Goal: Information Seeking & Learning: Learn about a topic

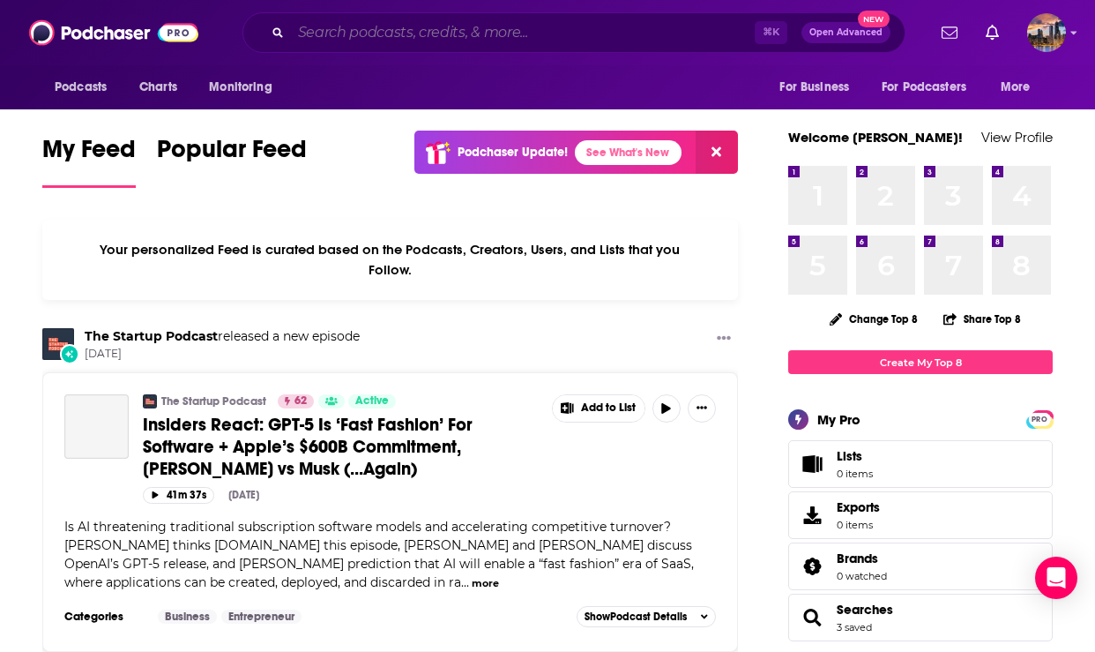
click at [568, 39] on input "Search podcasts, credits, & more..." at bounding box center [523, 33] width 464 height 28
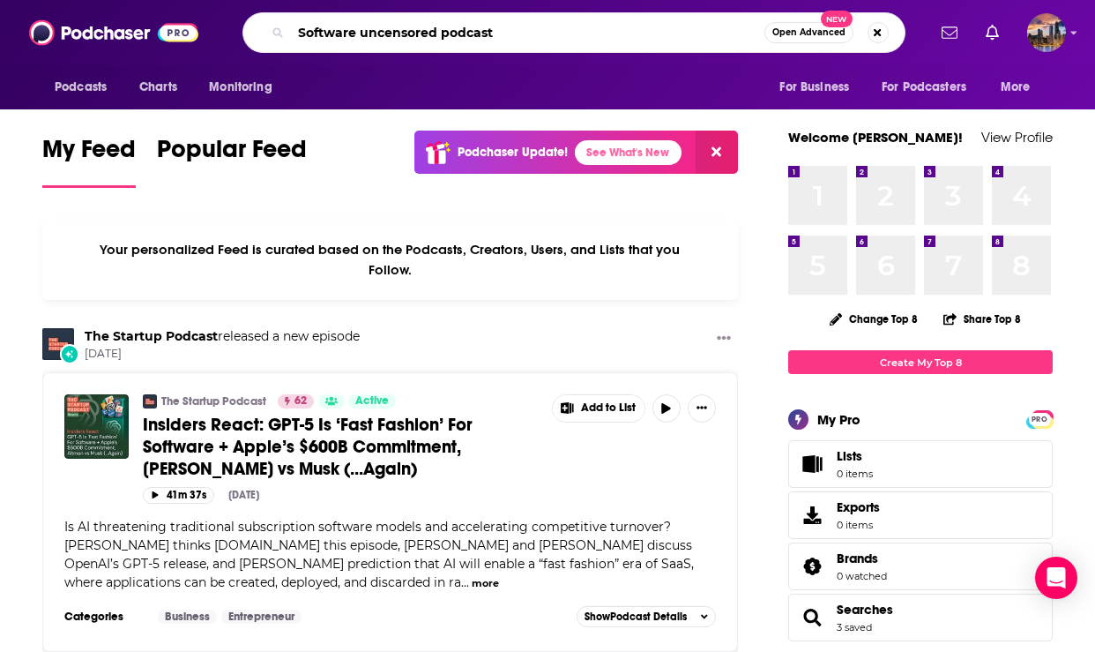
type input "Software uncensored podcast"
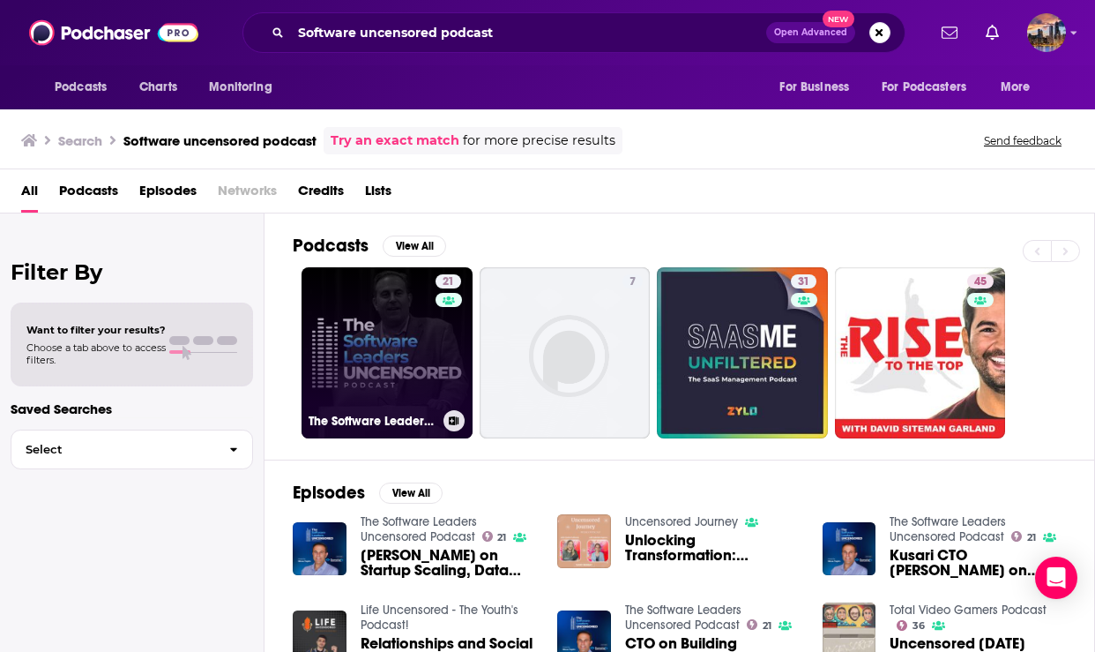
click at [406, 360] on link "21 The Software Leaders Uncensored Podcast" at bounding box center [387, 352] width 171 height 171
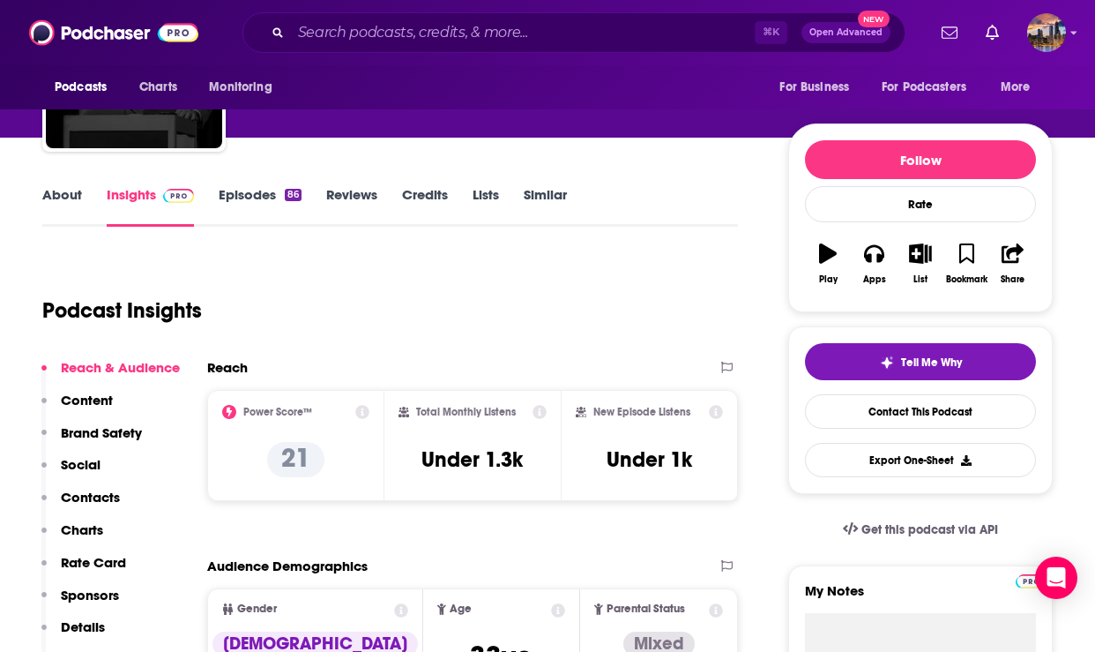
scroll to position [153, 0]
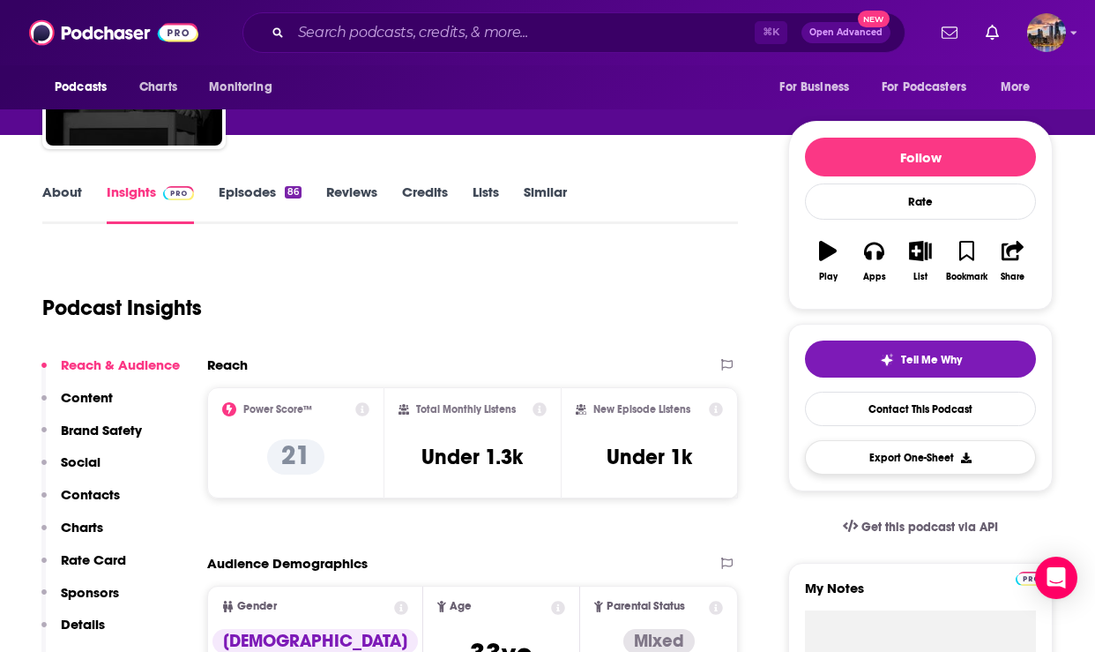
click at [888, 459] on button "Export One-Sheet" at bounding box center [920, 457] width 231 height 34
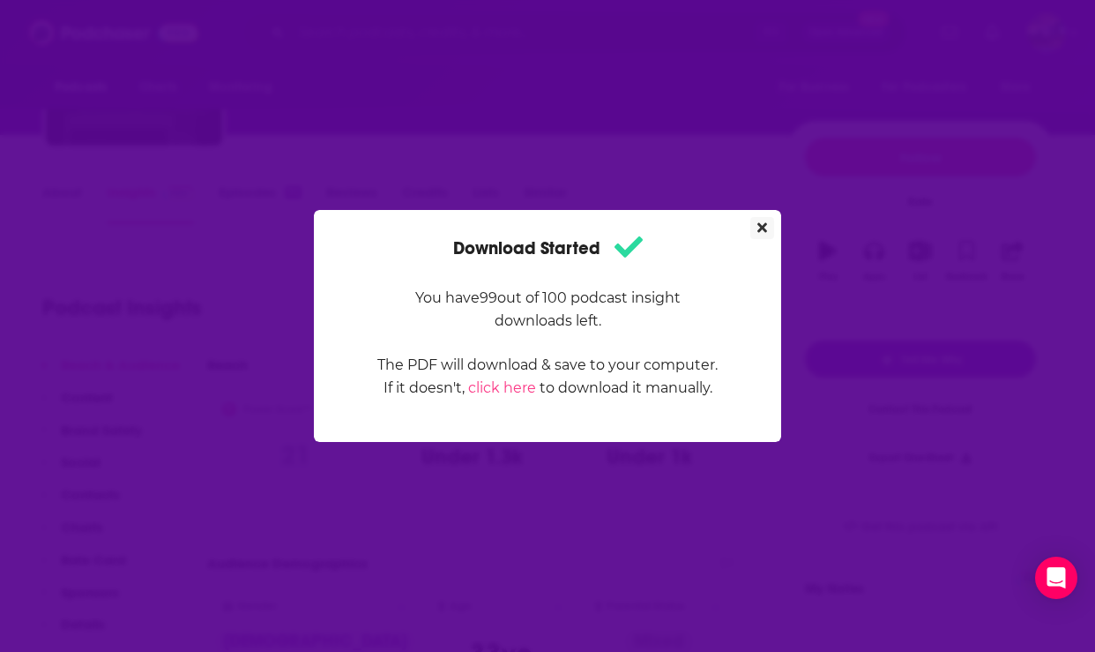
scroll to position [0, 0]
click at [761, 226] on icon "Close" at bounding box center [763, 228] width 10 height 10
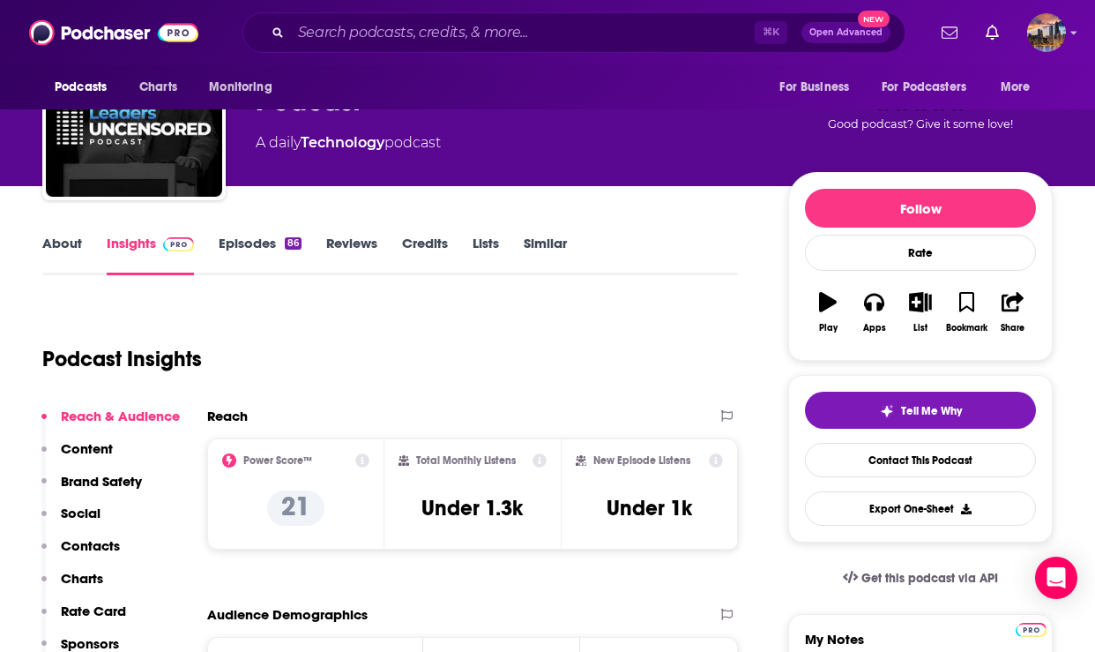
scroll to position [103, 0]
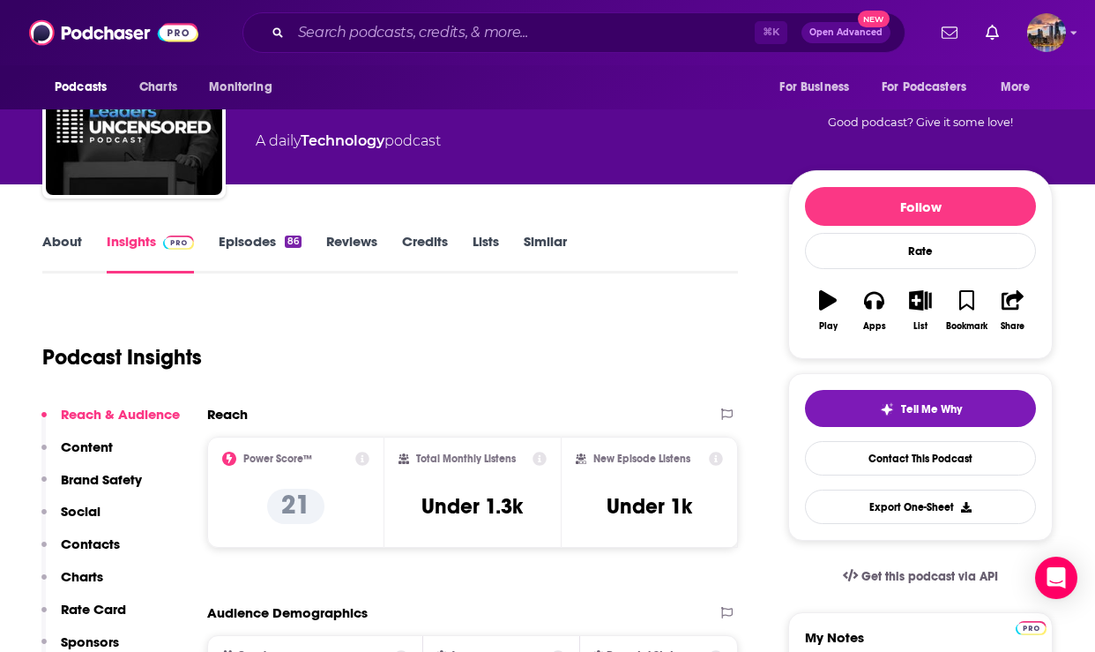
click at [368, 246] on link "Reviews" at bounding box center [351, 253] width 51 height 41
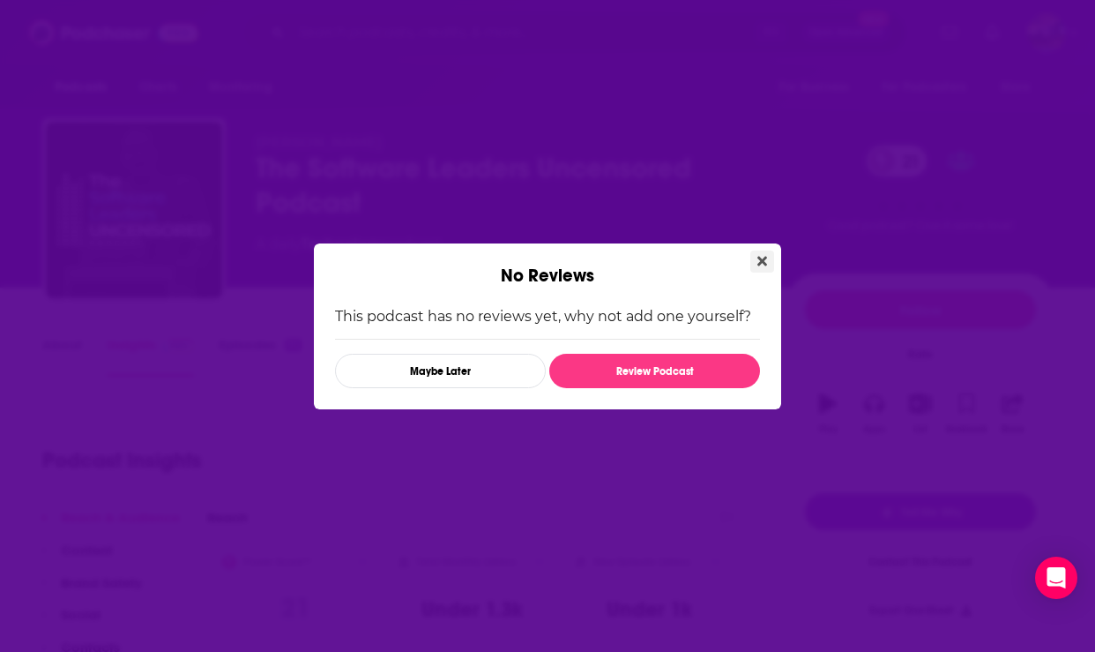
click at [766, 261] on icon "Close" at bounding box center [763, 261] width 10 height 14
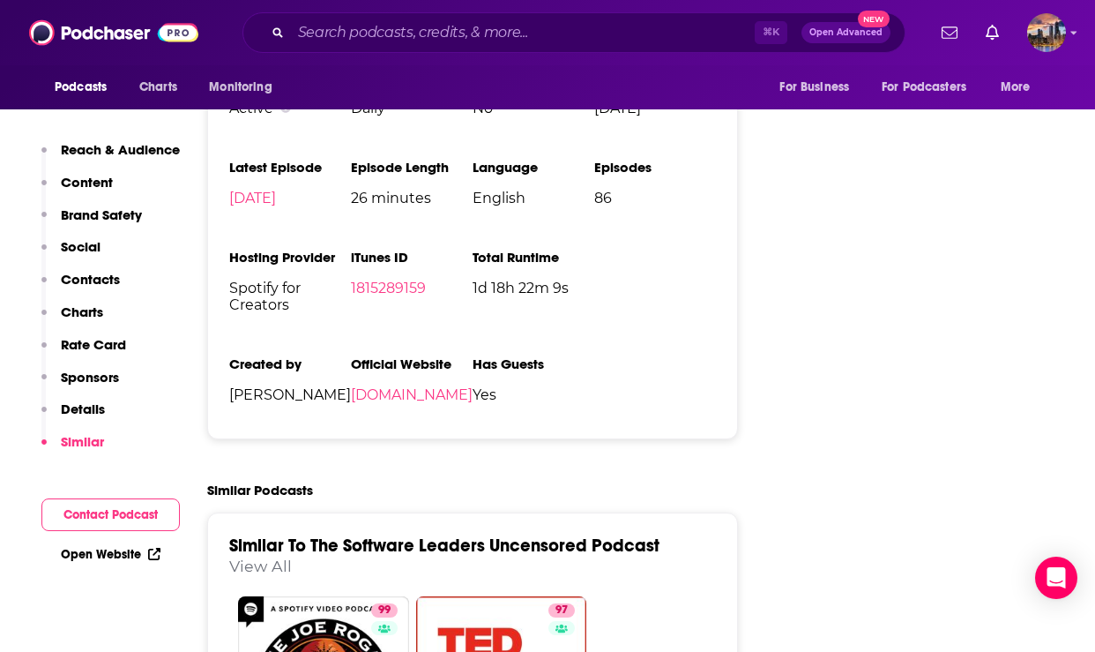
scroll to position [2384, 0]
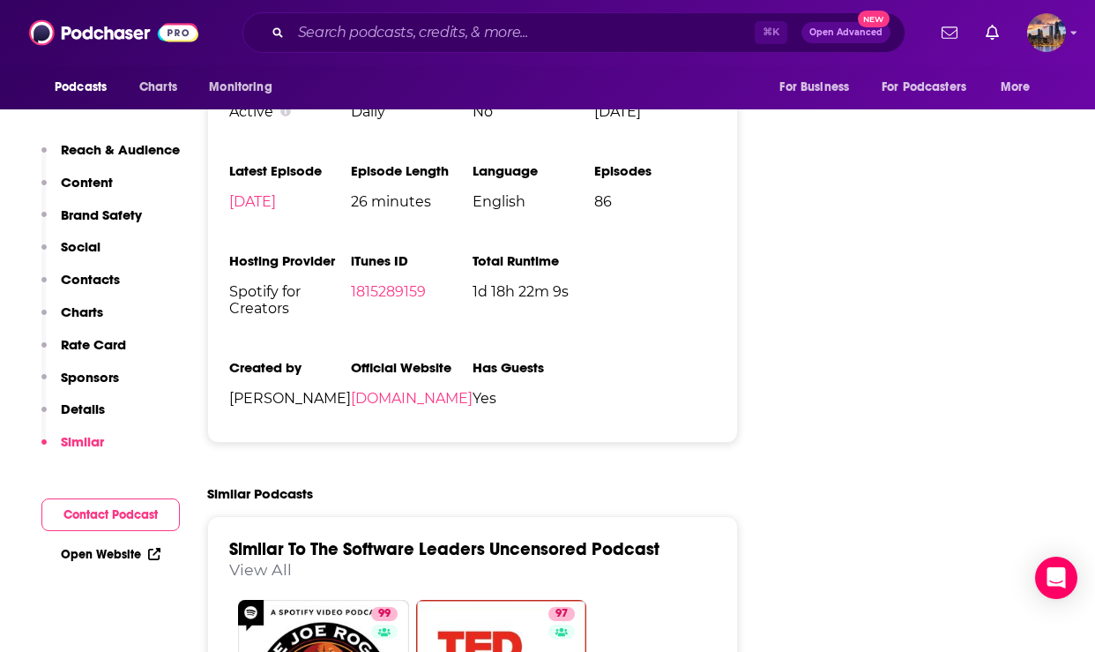
click at [132, 149] on p "Reach & Audience" at bounding box center [120, 149] width 119 height 17
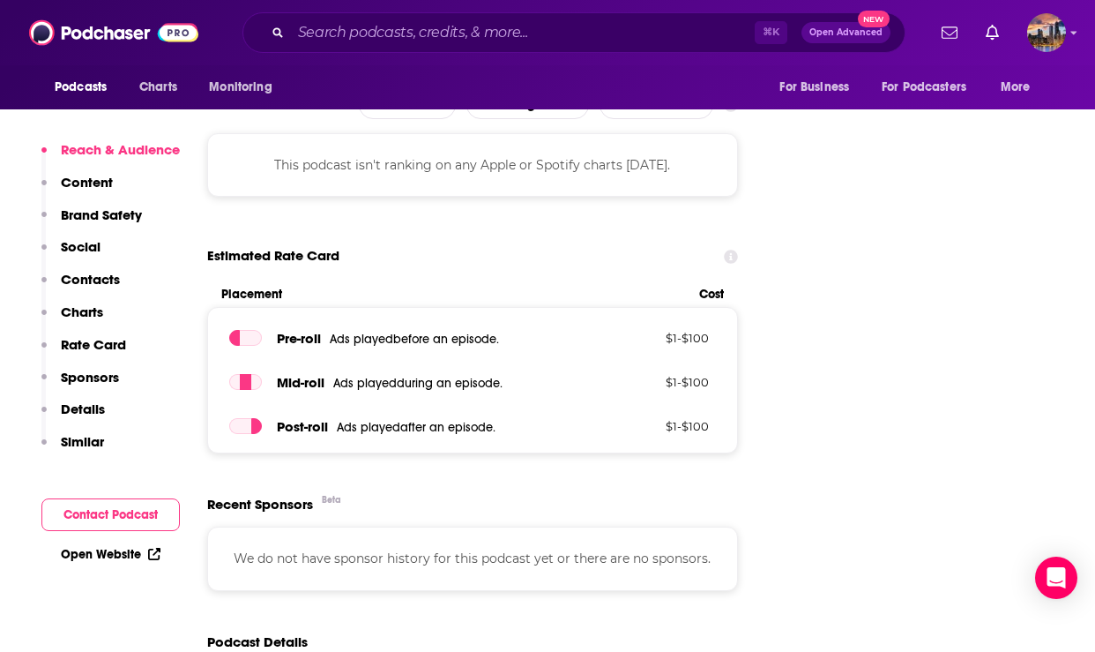
scroll to position [264, 0]
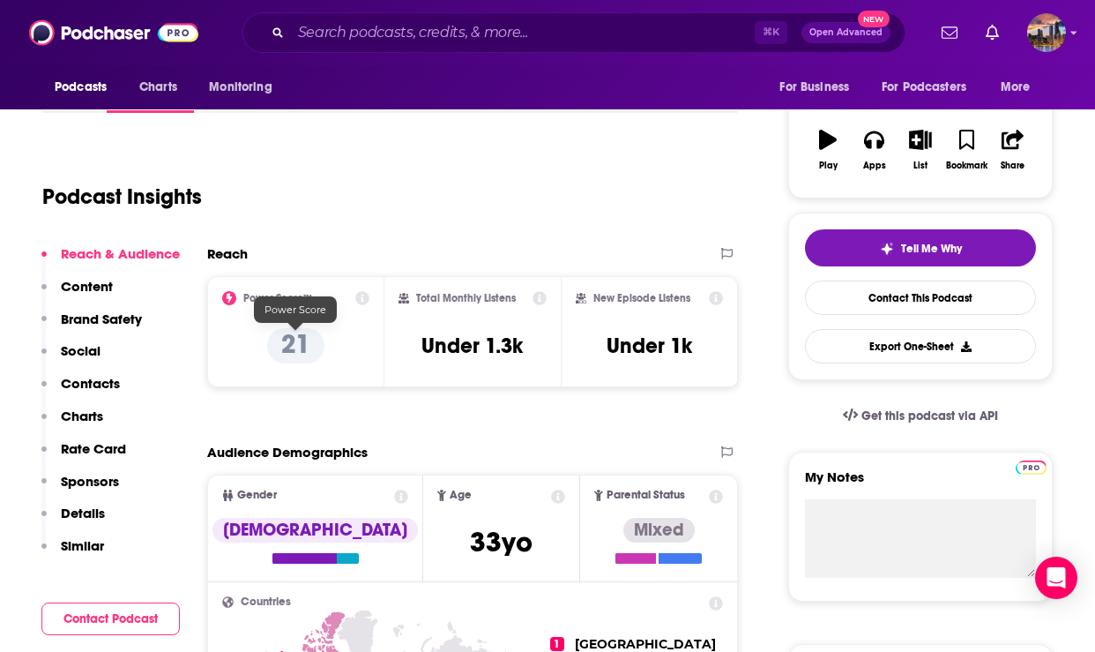
click at [287, 345] on p "21" at bounding box center [295, 345] width 57 height 35
click at [362, 302] on icon at bounding box center [362, 298] width 14 height 14
click at [522, 226] on div "Podcast Insights" at bounding box center [383, 186] width 682 height 90
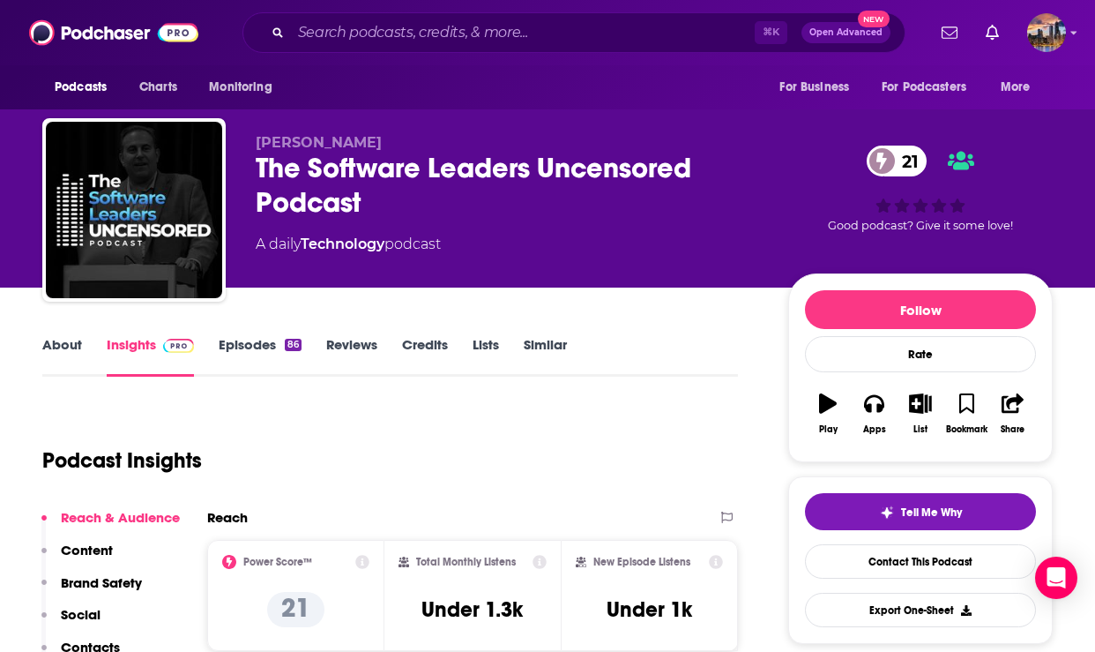
scroll to position [0, 0]
